Goal: Task Accomplishment & Management: Use online tool/utility

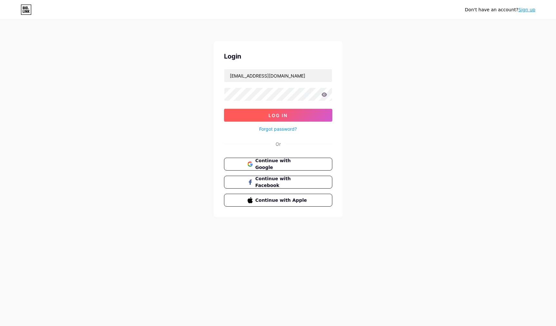
click at [272, 115] on span "Log In" at bounding box center [277, 115] width 19 height 5
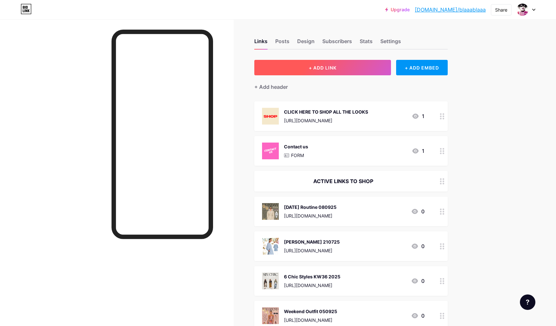
click at [309, 68] on span "+ ADD LINK" at bounding box center [323, 67] width 28 height 5
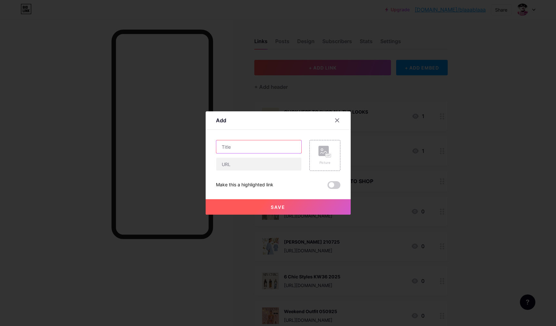
click at [257, 145] on input "text" at bounding box center [258, 146] width 85 height 13
type input "Jupe 220725"
click at [243, 165] on input "text" at bounding box center [258, 164] width 85 height 13
paste input "https://liketk.it/5jraO"
type input "https://liketk.it/5jraO"
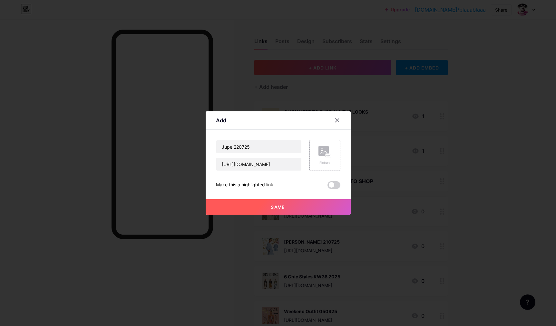
click at [328, 157] on rect at bounding box center [327, 155] width 5 height 3
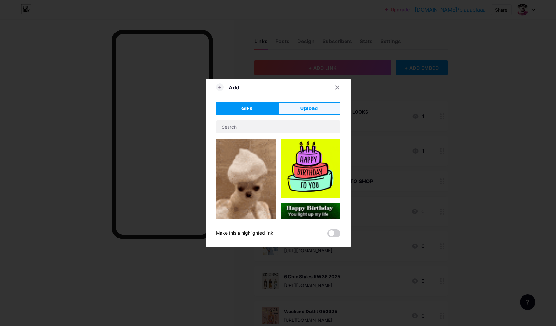
click at [315, 107] on span "Upload" at bounding box center [309, 108] width 18 height 7
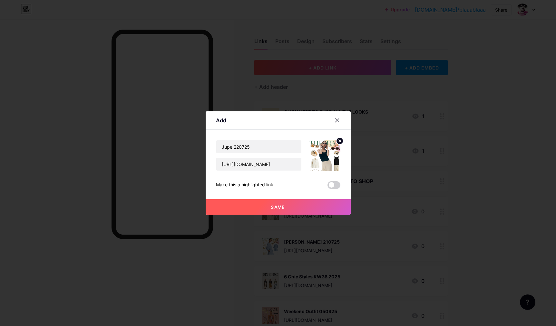
click at [278, 206] on span "Save" at bounding box center [278, 207] width 15 height 5
